Goal: Task Accomplishment & Management: Use online tool/utility

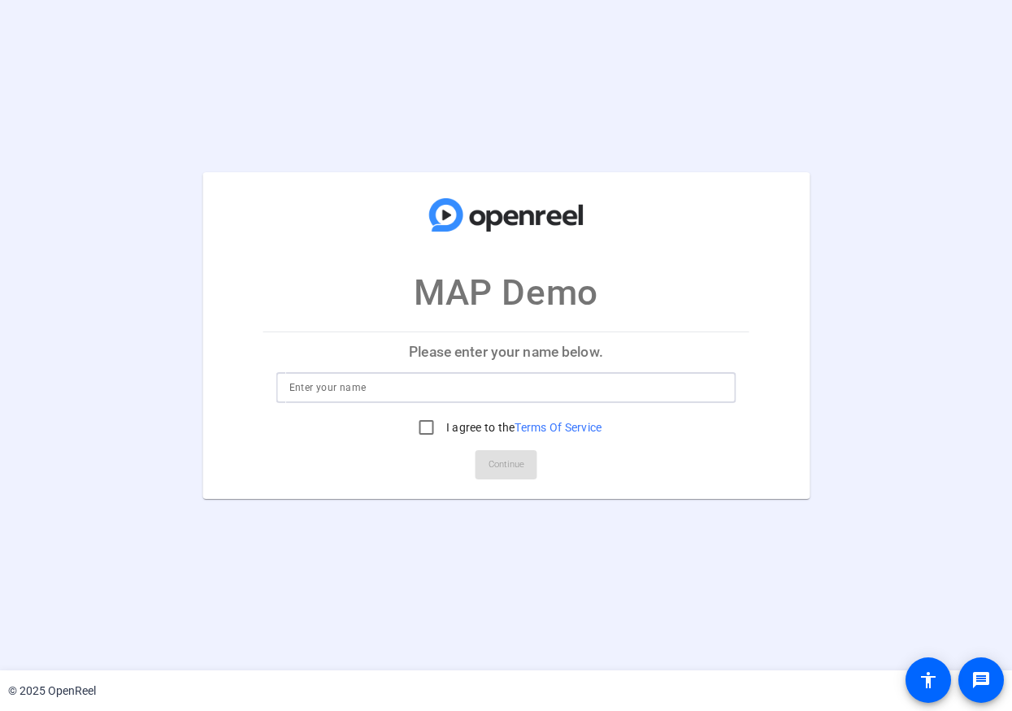
click at [444, 388] on input at bounding box center [506, 388] width 434 height 20
type input "Neal!"
click at [414, 432] on input "I agree to the Terms Of Service" at bounding box center [426, 427] width 33 height 33
checkbox input "true"
click at [513, 450] on span at bounding box center [506, 464] width 62 height 39
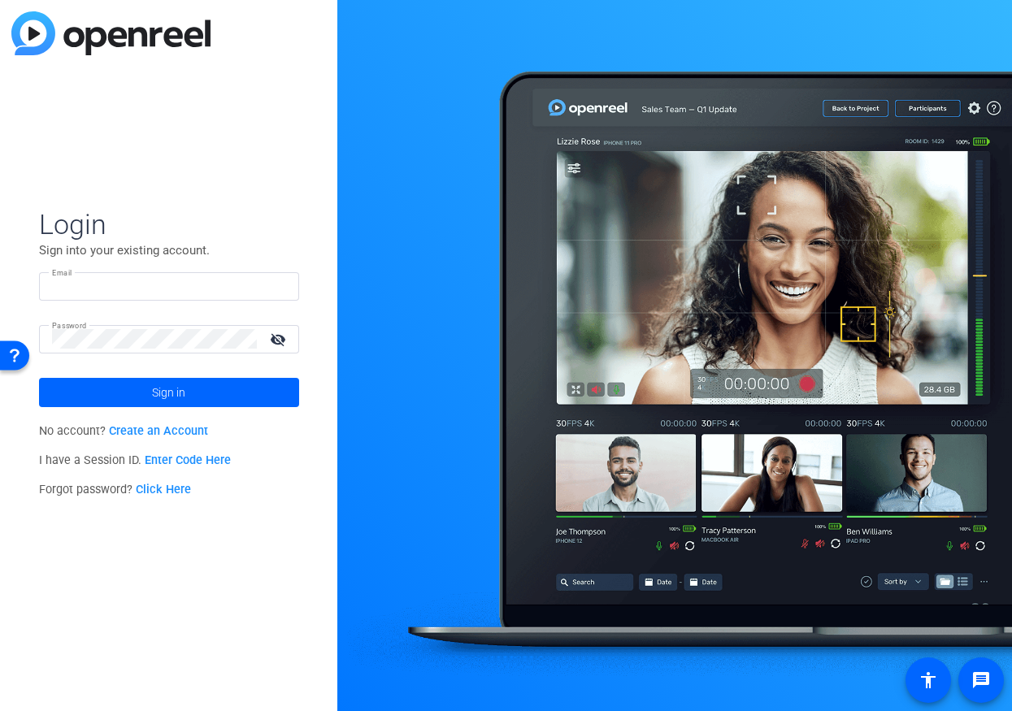
type input "[EMAIL_ADDRESS][DOMAIN_NAME]"
click at [171, 466] on link "Enter Code Here" at bounding box center [188, 460] width 86 height 14
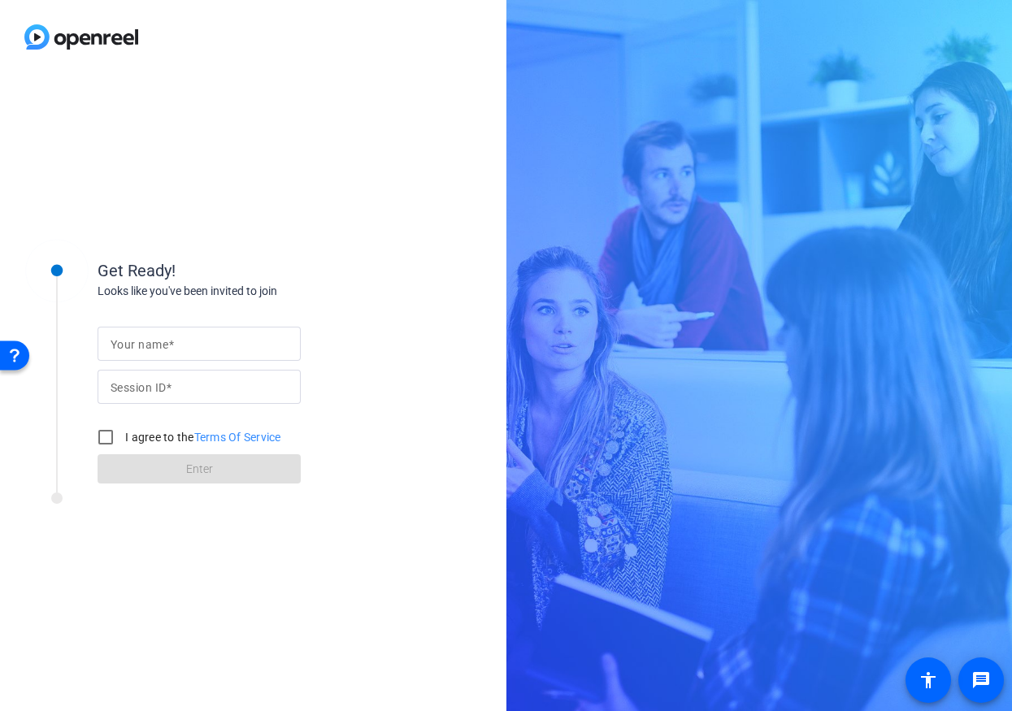
click at [201, 337] on input "Your name" at bounding box center [199, 344] width 177 height 20
type input "H"
type input "neals"
click at [167, 392] on input "Session ID" at bounding box center [199, 387] width 177 height 20
type input "n3nc"
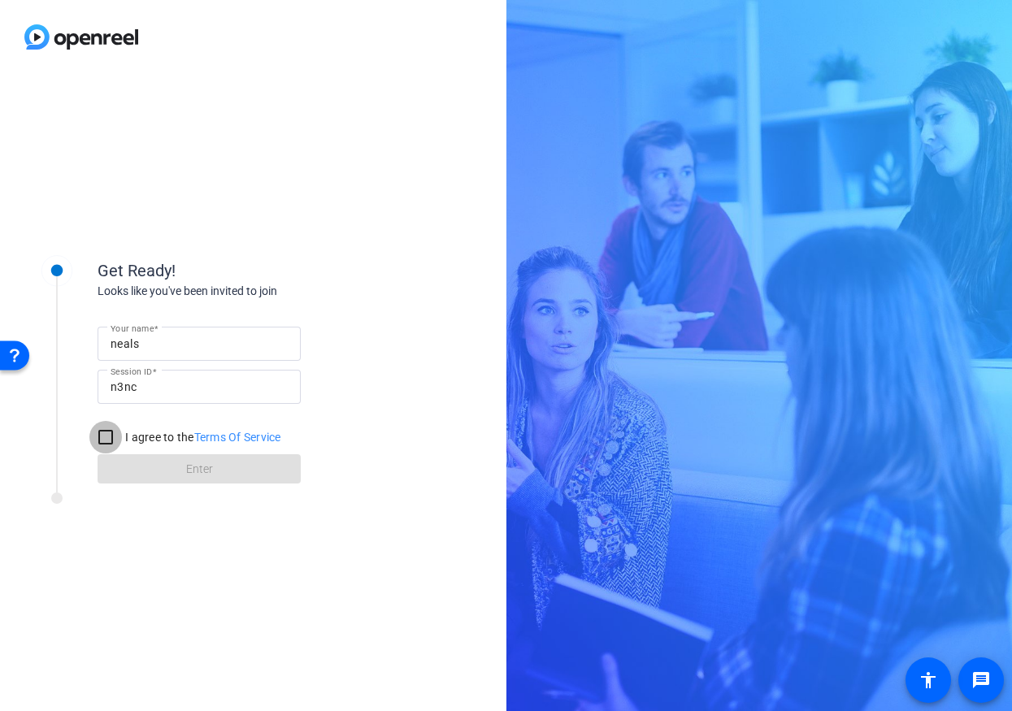
click at [106, 438] on input "I agree to the Terms Of Service" at bounding box center [105, 437] width 33 height 33
checkbox input "true"
click at [173, 475] on span at bounding box center [199, 468] width 203 height 39
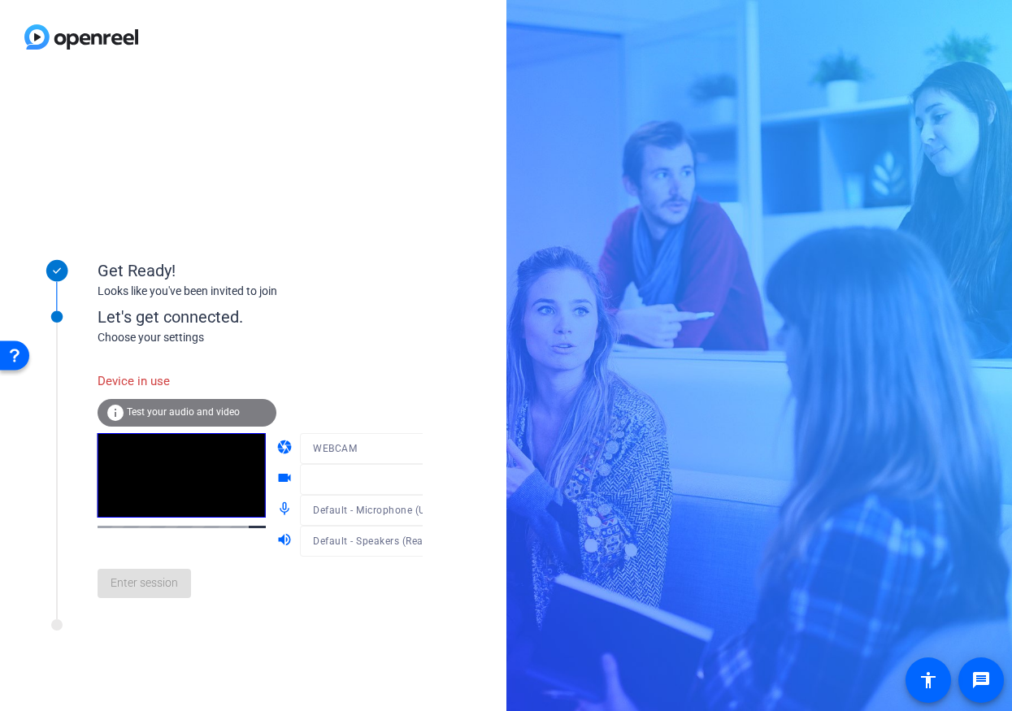
click at [114, 377] on div "Device in use info Test your audio and video" at bounding box center [187, 398] width 179 height 69
click at [112, 410] on mat-icon "info" at bounding box center [116, 413] width 20 height 20
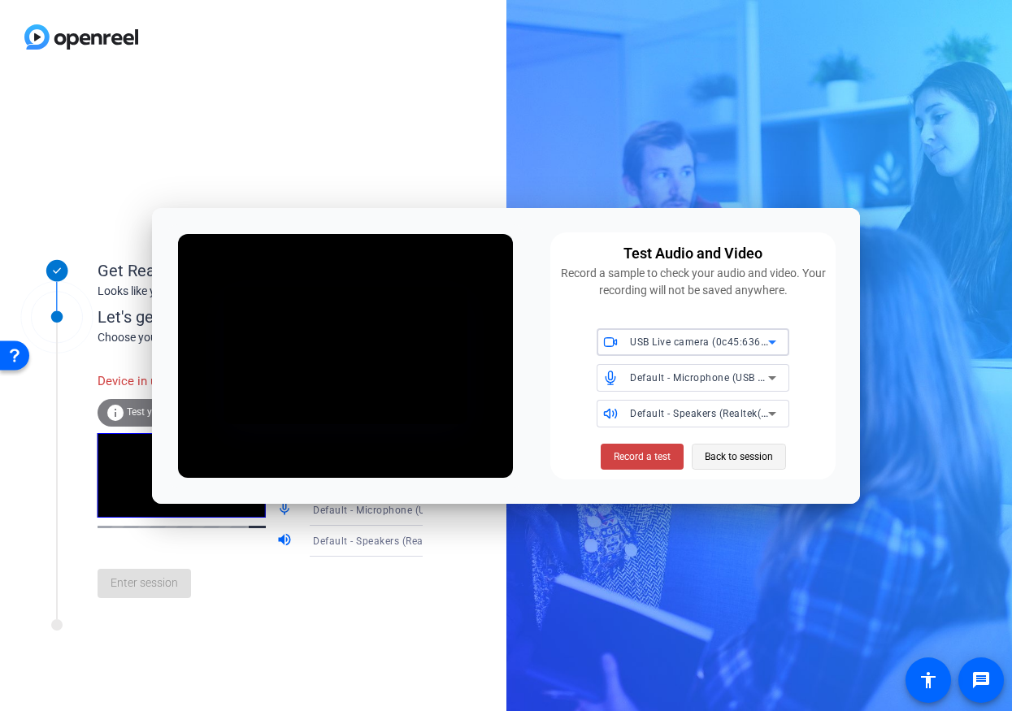
click at [748, 453] on span "Back to session" at bounding box center [739, 456] width 68 height 31
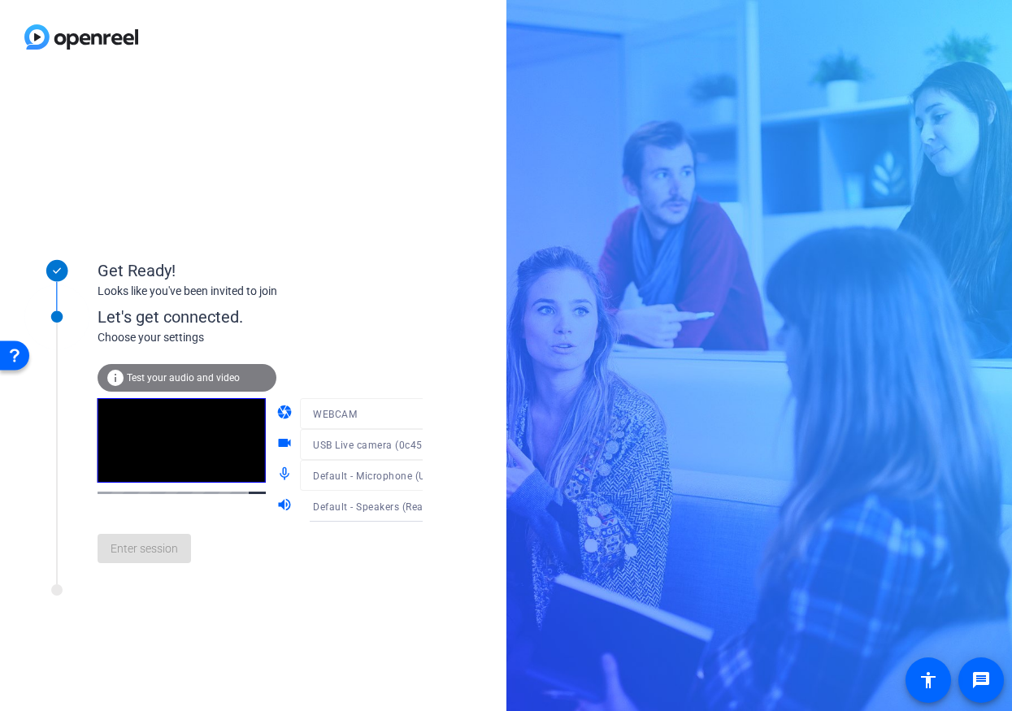
click at [176, 313] on div "Let's get connected." at bounding box center [277, 317] width 358 height 24
click at [140, 567] on div "Enter session" at bounding box center [277, 549] width 358 height 54
click at [150, 549] on span "Enter session" at bounding box center [144, 548] width 67 height 17
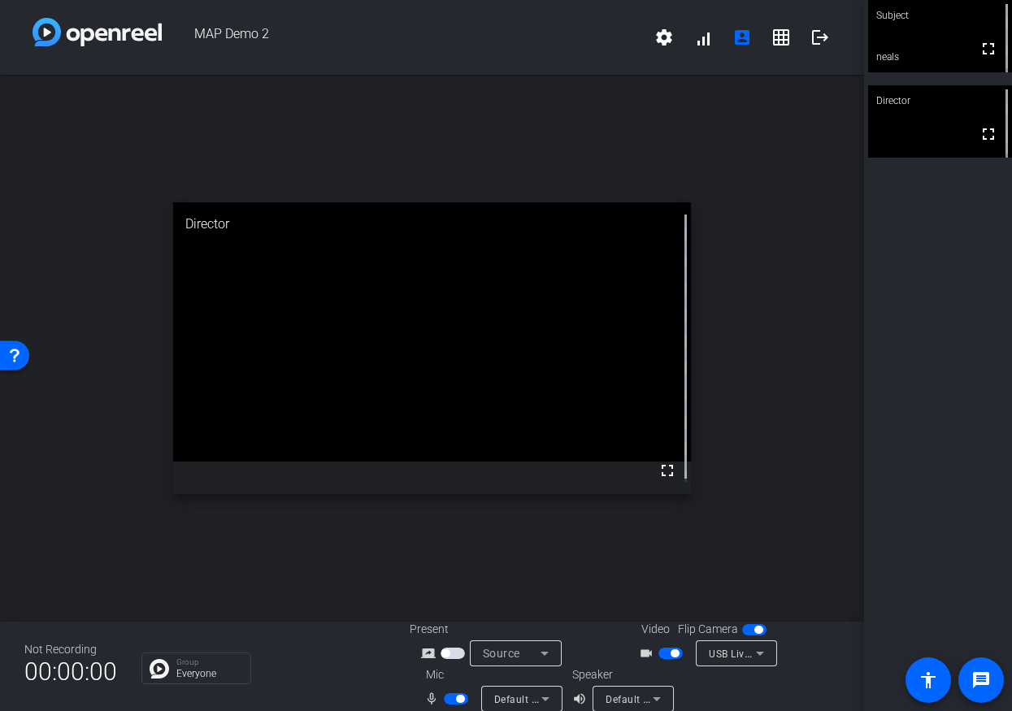
scroll to position [19, 0]
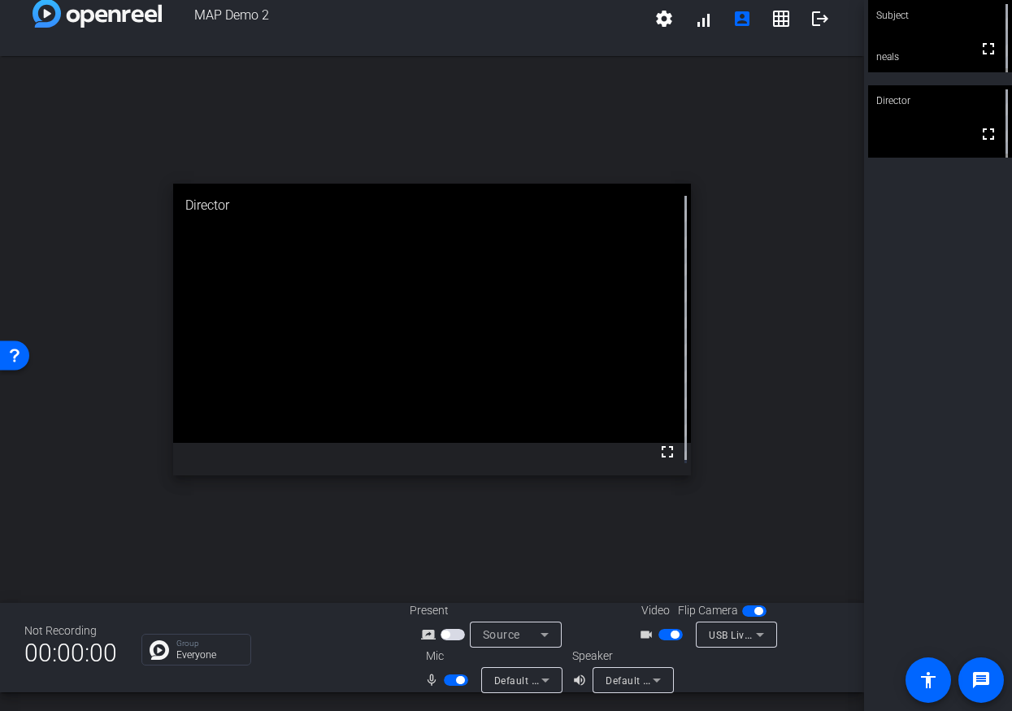
click at [511, 635] on span "Source" at bounding box center [501, 634] width 37 height 13
click at [544, 529] on div at bounding box center [506, 355] width 1012 height 711
